Goal: Information Seeking & Learning: Learn about a topic

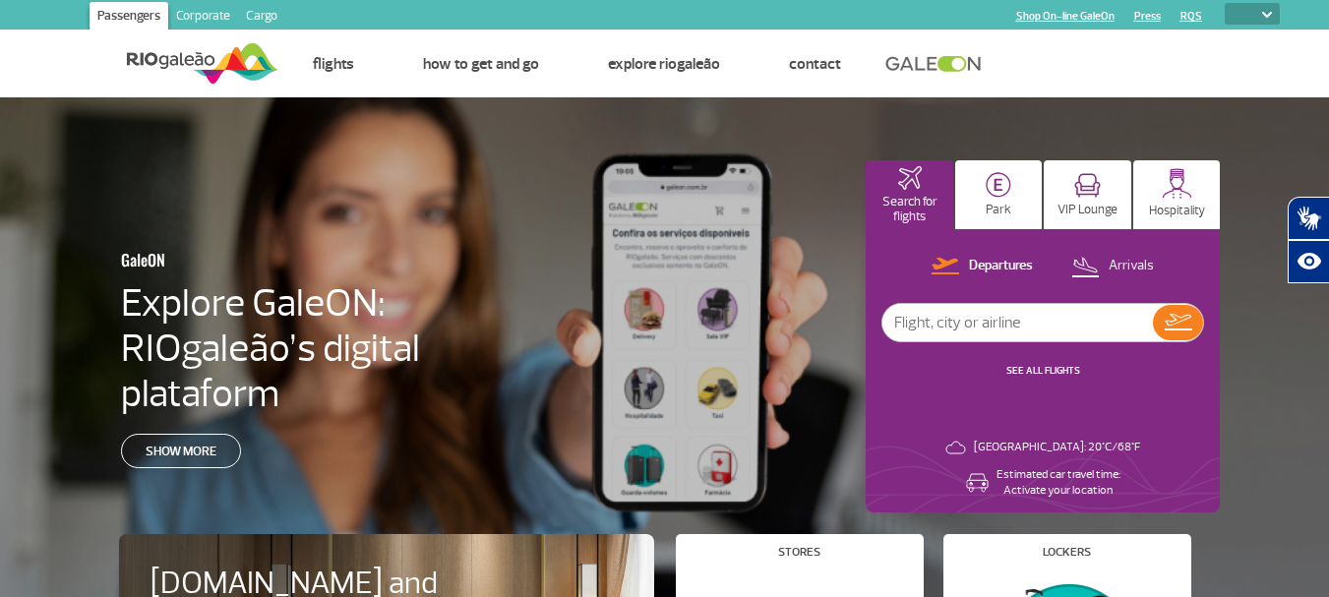
click at [1284, 2] on section "Passengers Corporate Cargo Shop On-line GaleOn Press RQS PT ENG ESP" at bounding box center [664, 15] width 1259 height 30
click at [222, 17] on link "Corporate" at bounding box center [203, 17] width 70 height 31
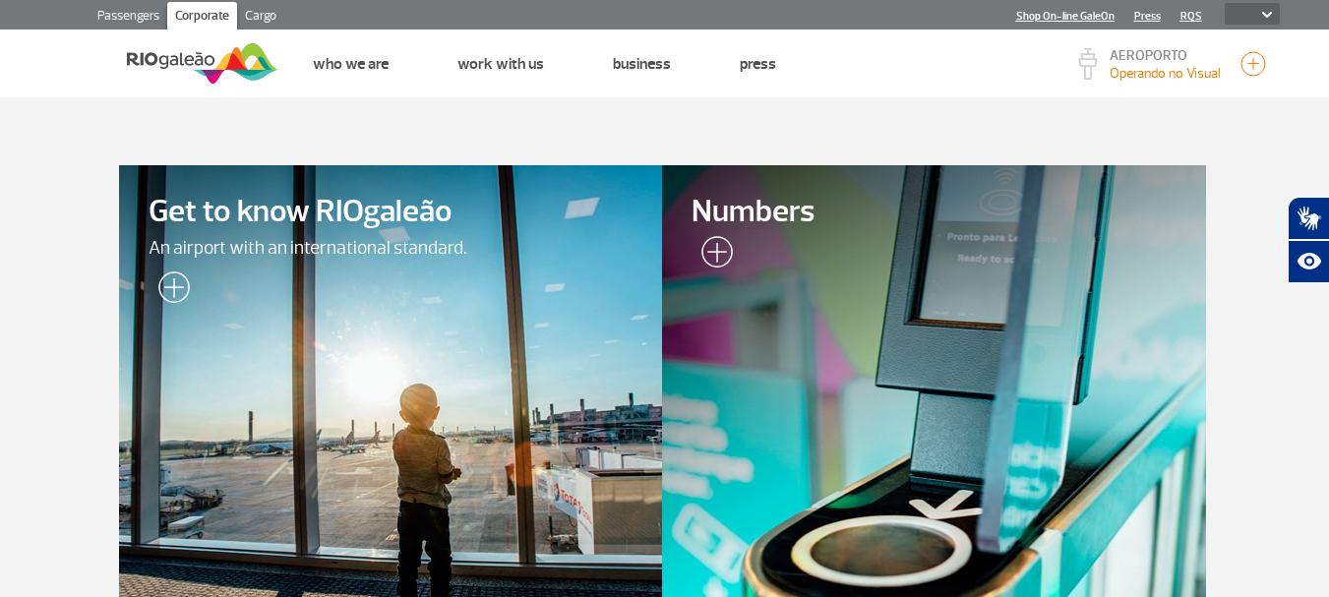
click at [1270, 13] on img at bounding box center [1267, 15] width 10 height 6
click at [1254, 10] on select "PT ENG ESP" at bounding box center [1252, 14] width 55 height 22
select select "pt-BR"
click at [1225, 3] on select "PT ENG ESP" at bounding box center [1252, 14] width 55 height 22
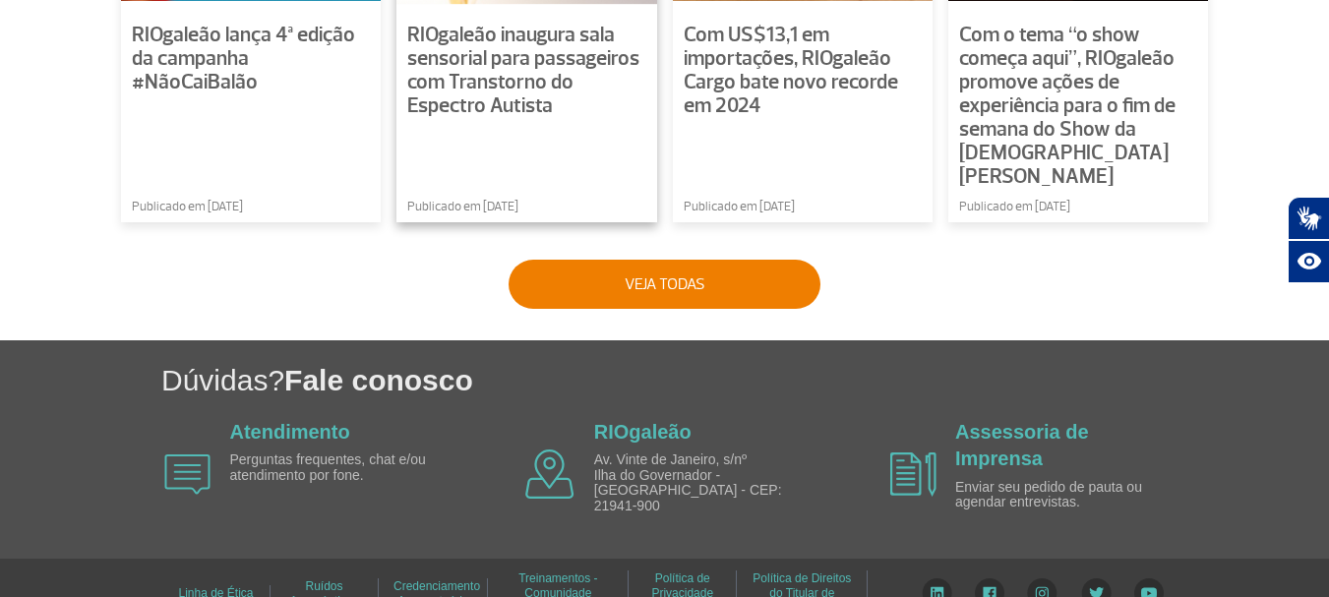
scroll to position [1689, 0]
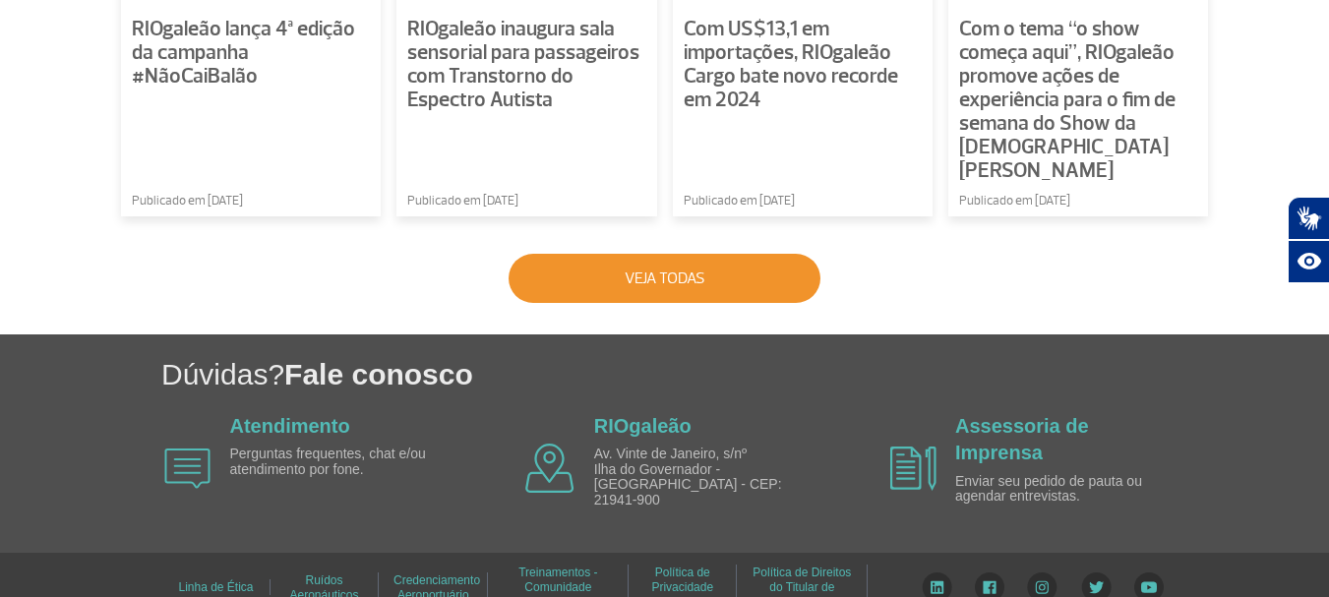
click at [623, 271] on button "Veja todas" at bounding box center [665, 278] width 312 height 49
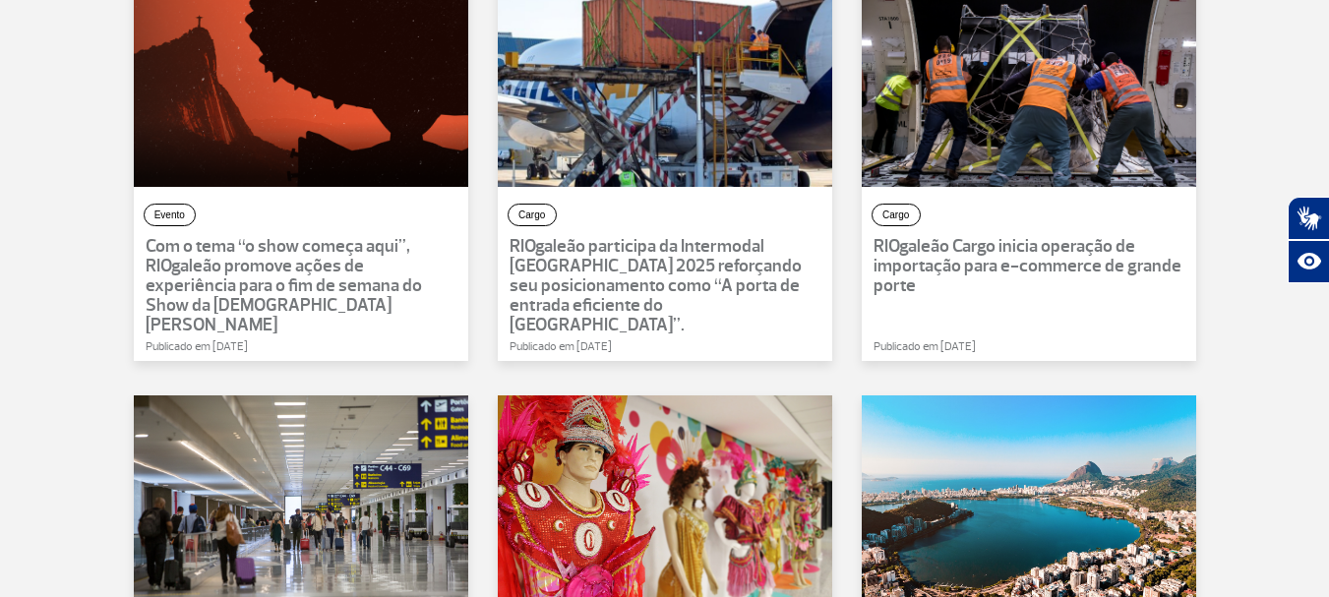
scroll to position [844, 0]
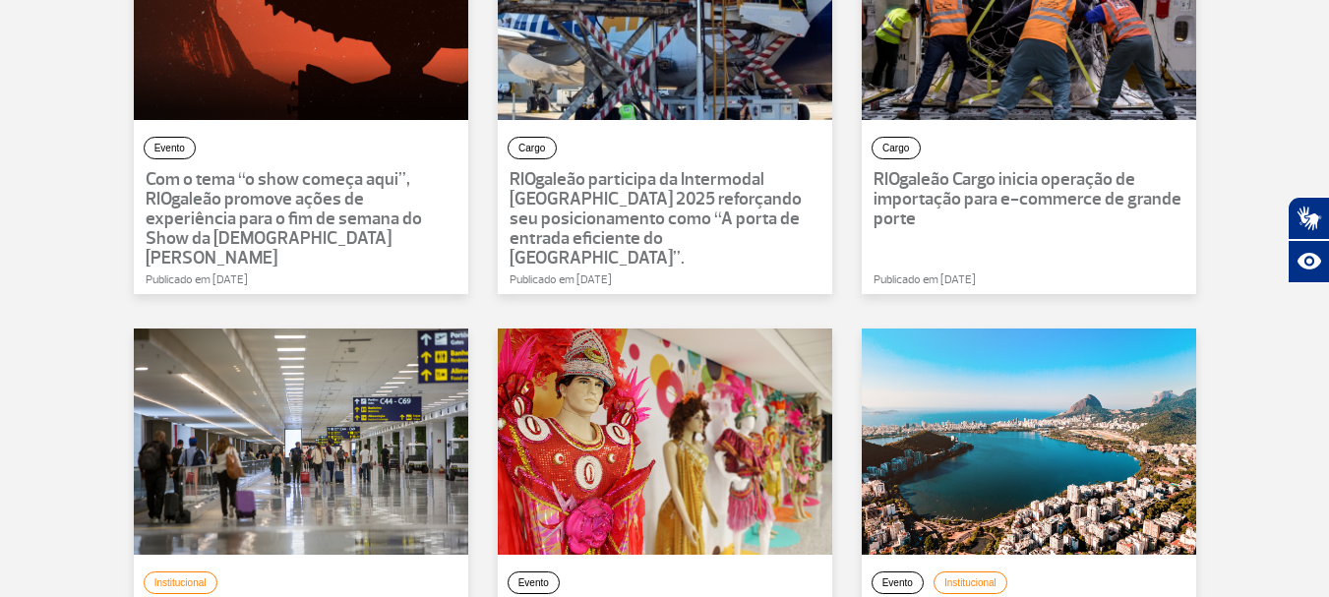
click at [693, 246] on p "RIOgaleão participa da Intermodal [GEOGRAPHIC_DATA] 2025 reforçando seu posicio…" at bounding box center [665, 219] width 311 height 98
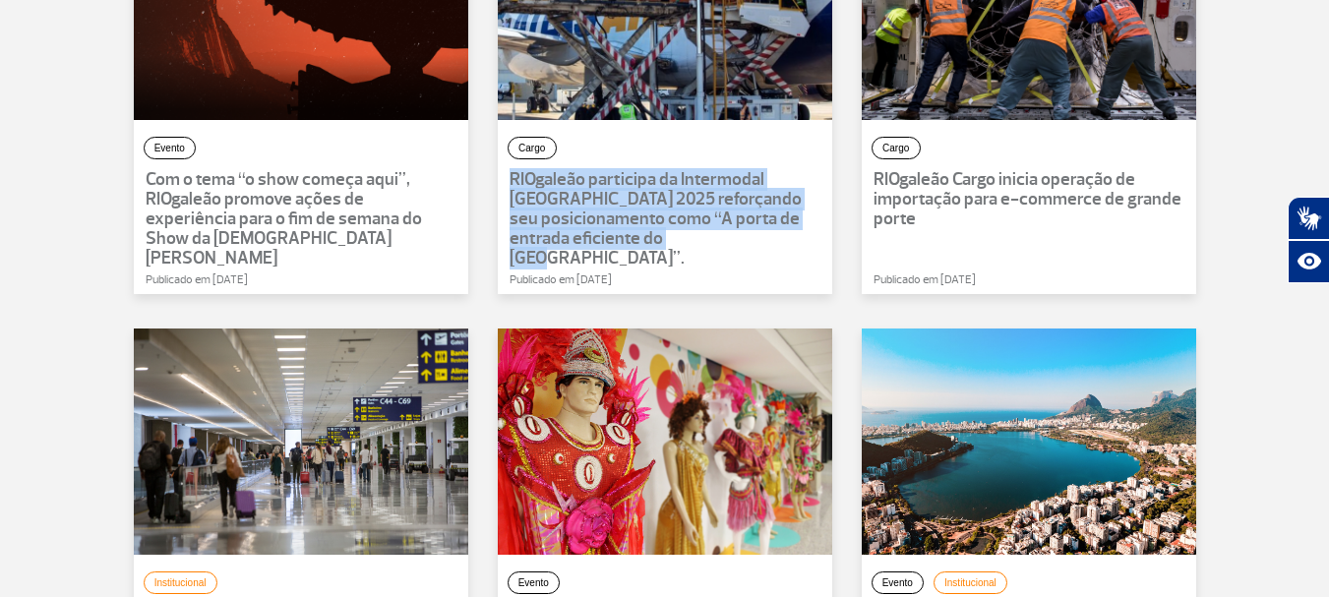
drag, startPoint x: 730, startPoint y: 248, endPoint x: 484, endPoint y: 188, distance: 253.1
click at [484, 188] on div "Cargo RIOgaleão participa da Intermodal [GEOGRAPHIC_DATA] 2025 reforçando seu p…" at bounding box center [665, 111] width 364 height 435
click at [713, 221] on p "RIOgaleão participa da Intermodal [GEOGRAPHIC_DATA] 2025 reforçando seu posicio…" at bounding box center [665, 219] width 311 height 98
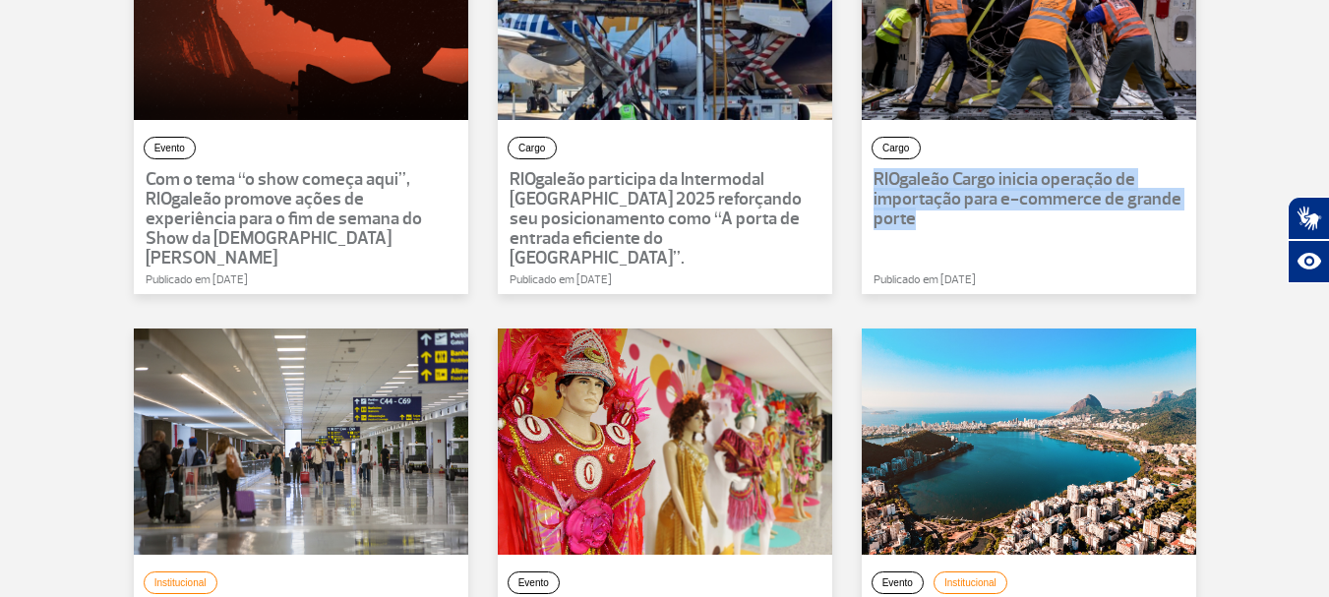
drag, startPoint x: 969, startPoint y: 215, endPoint x: 864, endPoint y: 174, distance: 113.1
click at [864, 174] on div "RIOgaleão Cargo inicia operação de importação para e-commerce de grande porte" at bounding box center [1029, 199] width 334 height 59
click at [948, 211] on p "RIOgaleão Cargo inicia operação de importação para e-commerce de grande porte" at bounding box center [1028, 199] width 311 height 59
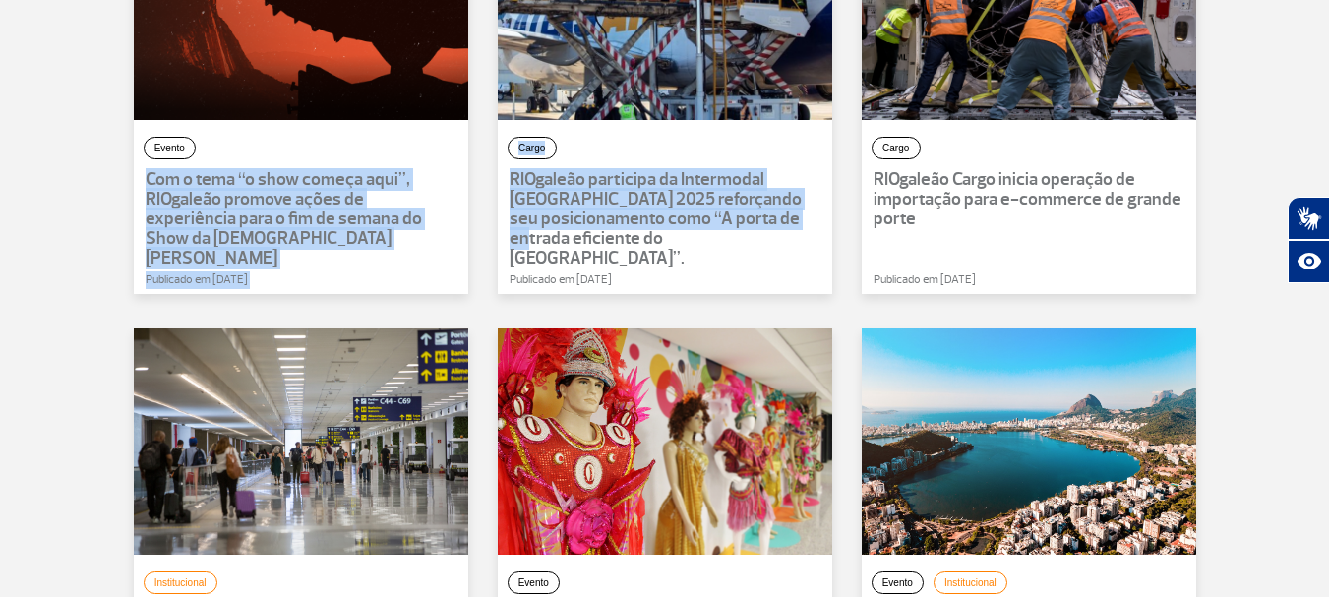
drag, startPoint x: 203, startPoint y: 175, endPoint x: 651, endPoint y: 271, distance: 458.8
click at [624, 269] on div "Institucional Campanha RIOgaleão lança 4ª edição da campanha #NãoCaiBalão Publi…" at bounding box center [665, 111] width 1092 height 1304
click at [739, 222] on p "RIOgaleão participa da Intermodal [GEOGRAPHIC_DATA] 2025 reforçando seu posicio…" at bounding box center [665, 219] width 311 height 98
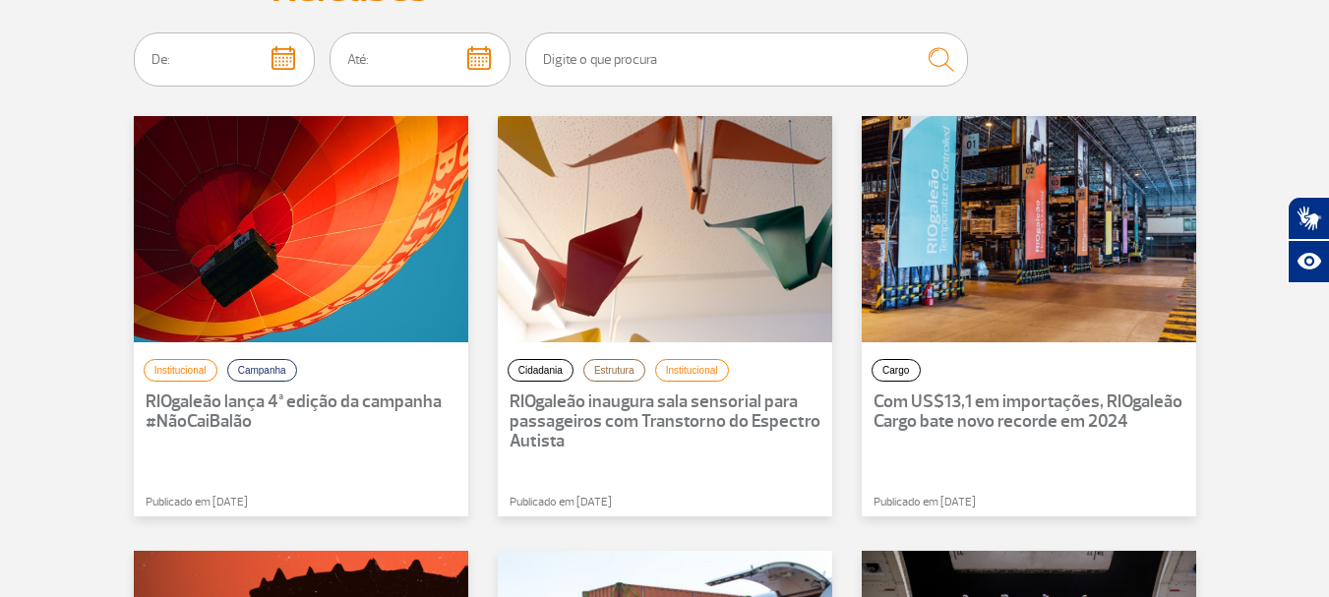
scroll to position [0, 0]
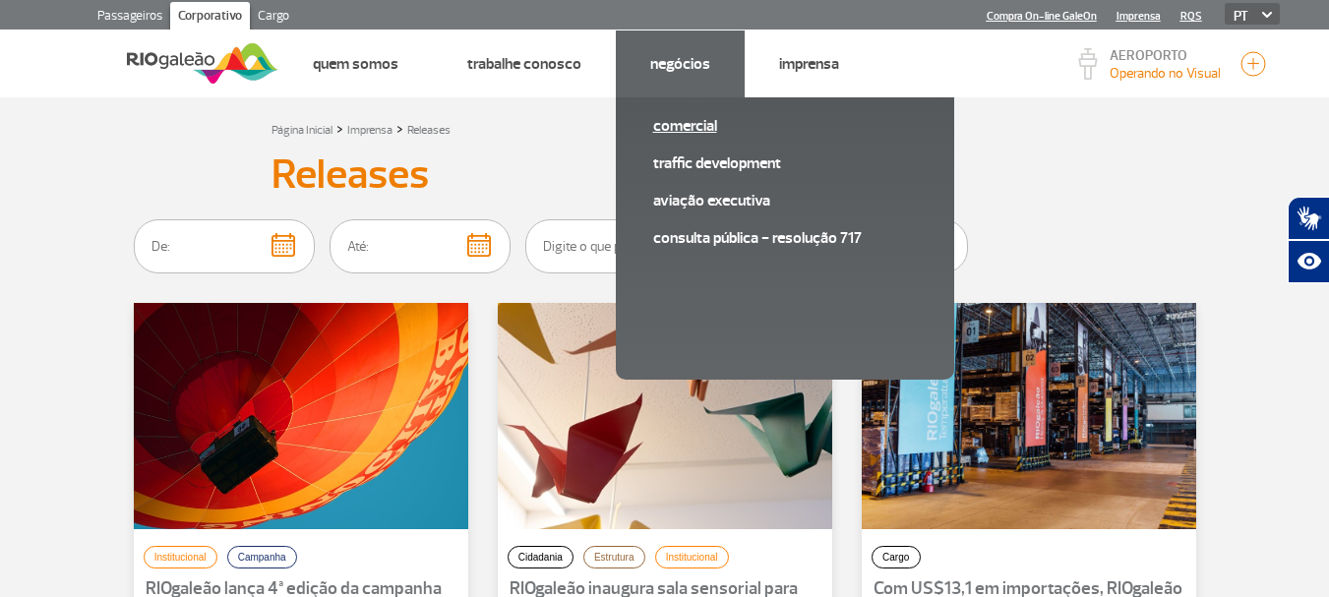
click at [692, 117] on link "Comercial" at bounding box center [785, 126] width 264 height 22
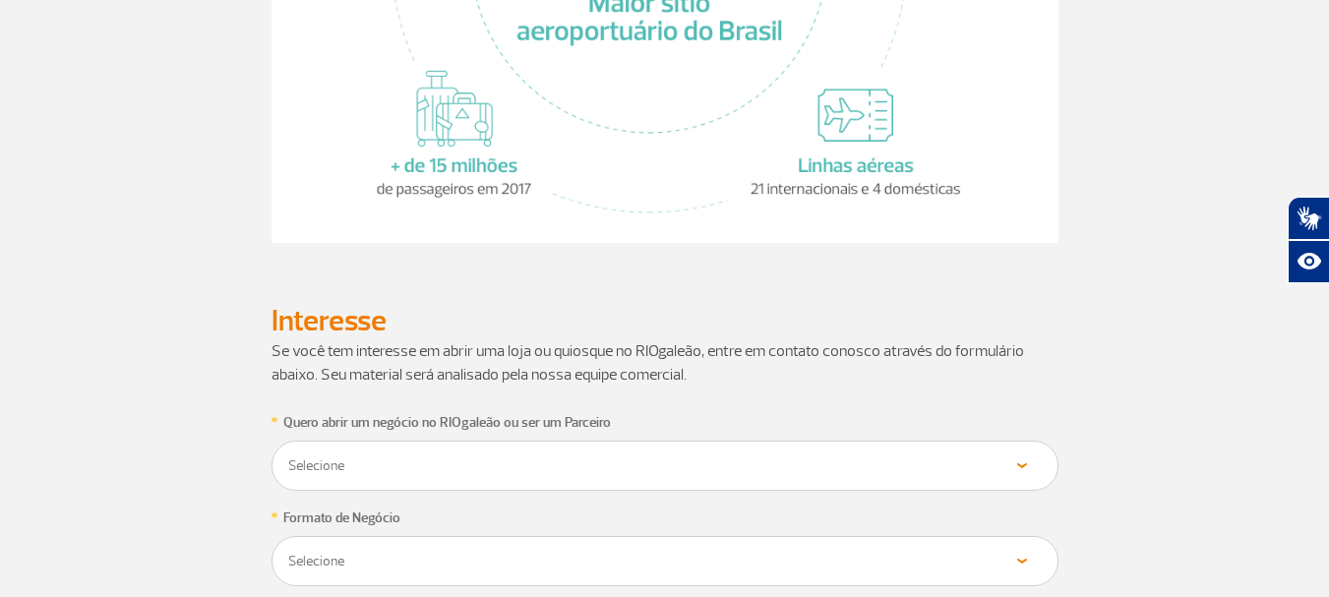
scroll to position [787, 0]
